Goal: Navigation & Orientation: Find specific page/section

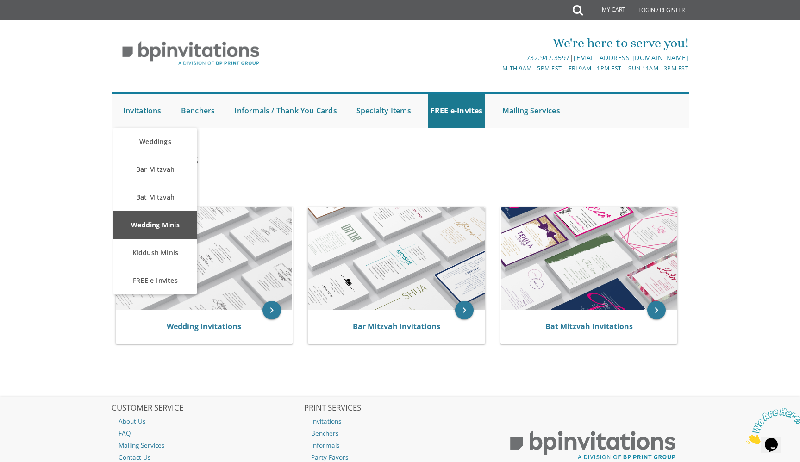
click at [163, 227] on link "Wedding Minis" at bounding box center [154, 225] width 83 height 28
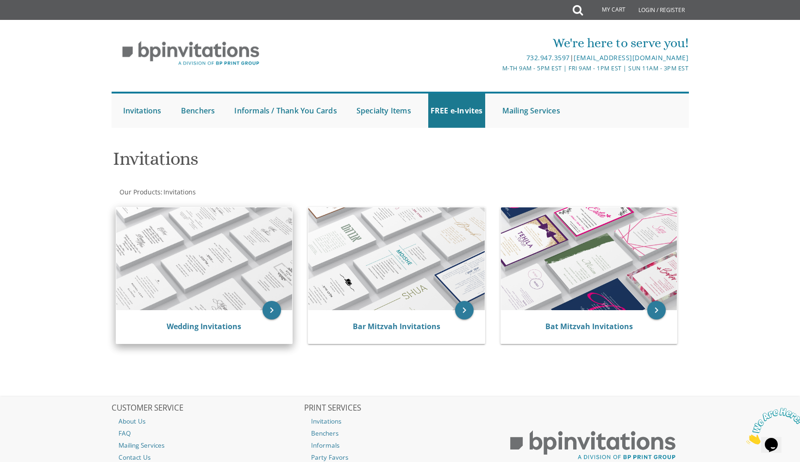
click at [183, 239] on img at bounding box center [204, 258] width 176 height 103
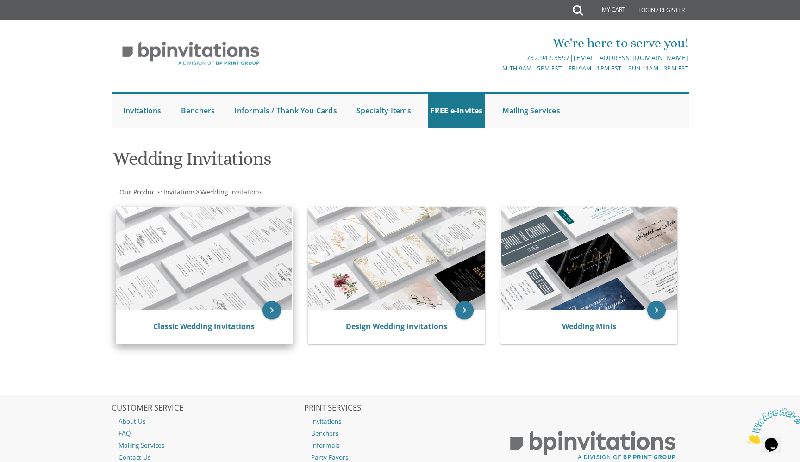
click at [204, 250] on img at bounding box center [204, 258] width 176 height 103
